Goal: Information Seeking & Learning: Learn about a topic

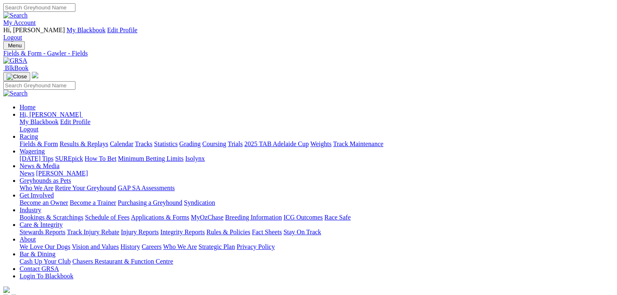
click at [36, 140] on link "Fields & Form" at bounding box center [39, 143] width 38 height 7
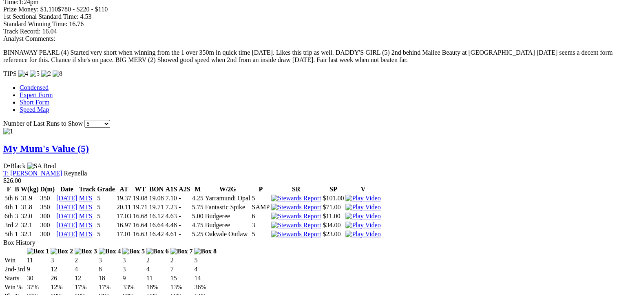
scroll to position [693, 0]
